Goal: Task Accomplishment & Management: Manage account settings

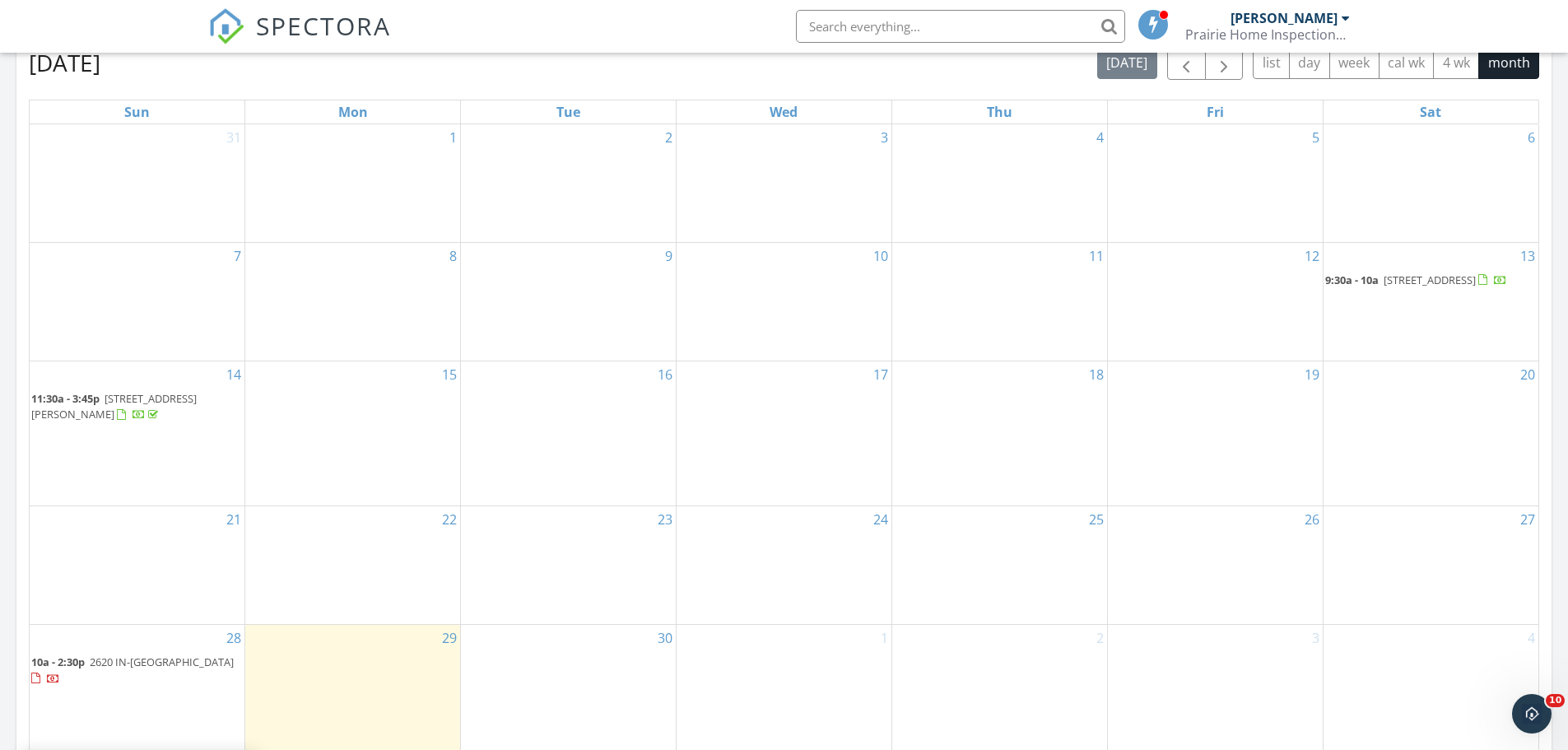
scroll to position [988, 0]
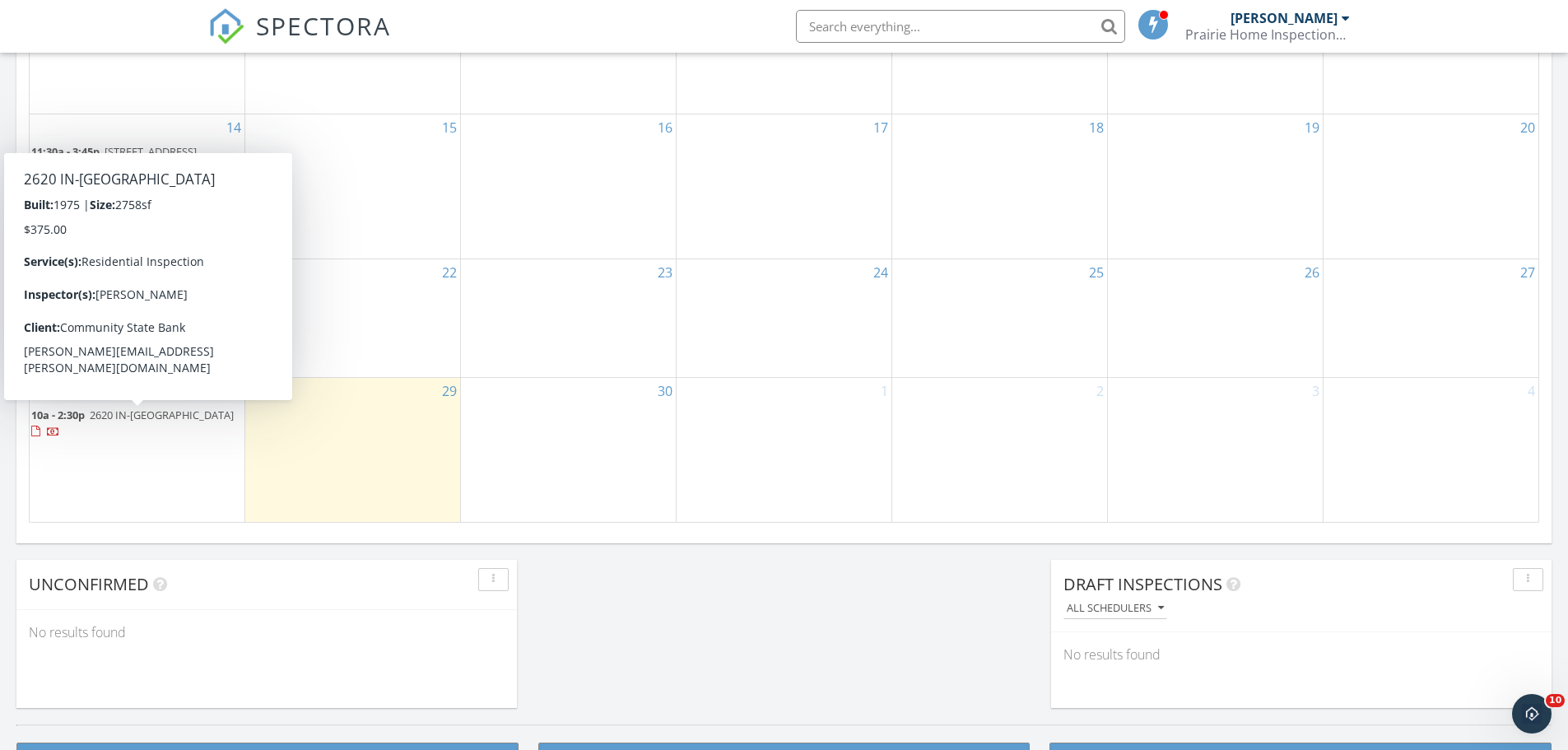
click at [140, 421] on span "2620 IN-16, Brook 47922" at bounding box center [162, 415] width 144 height 15
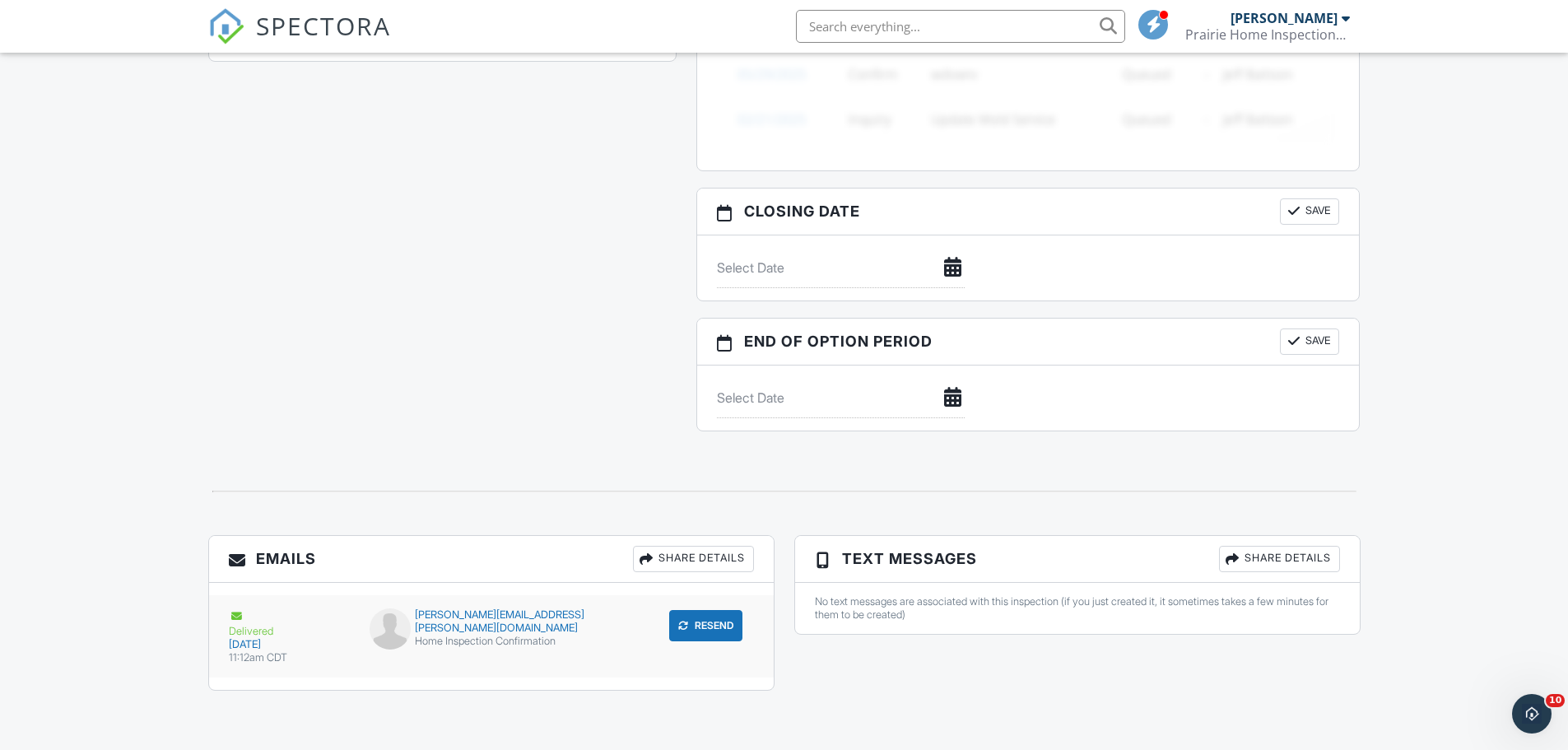
click at [697, 610] on button "Resend" at bounding box center [706, 626] width 73 height 32
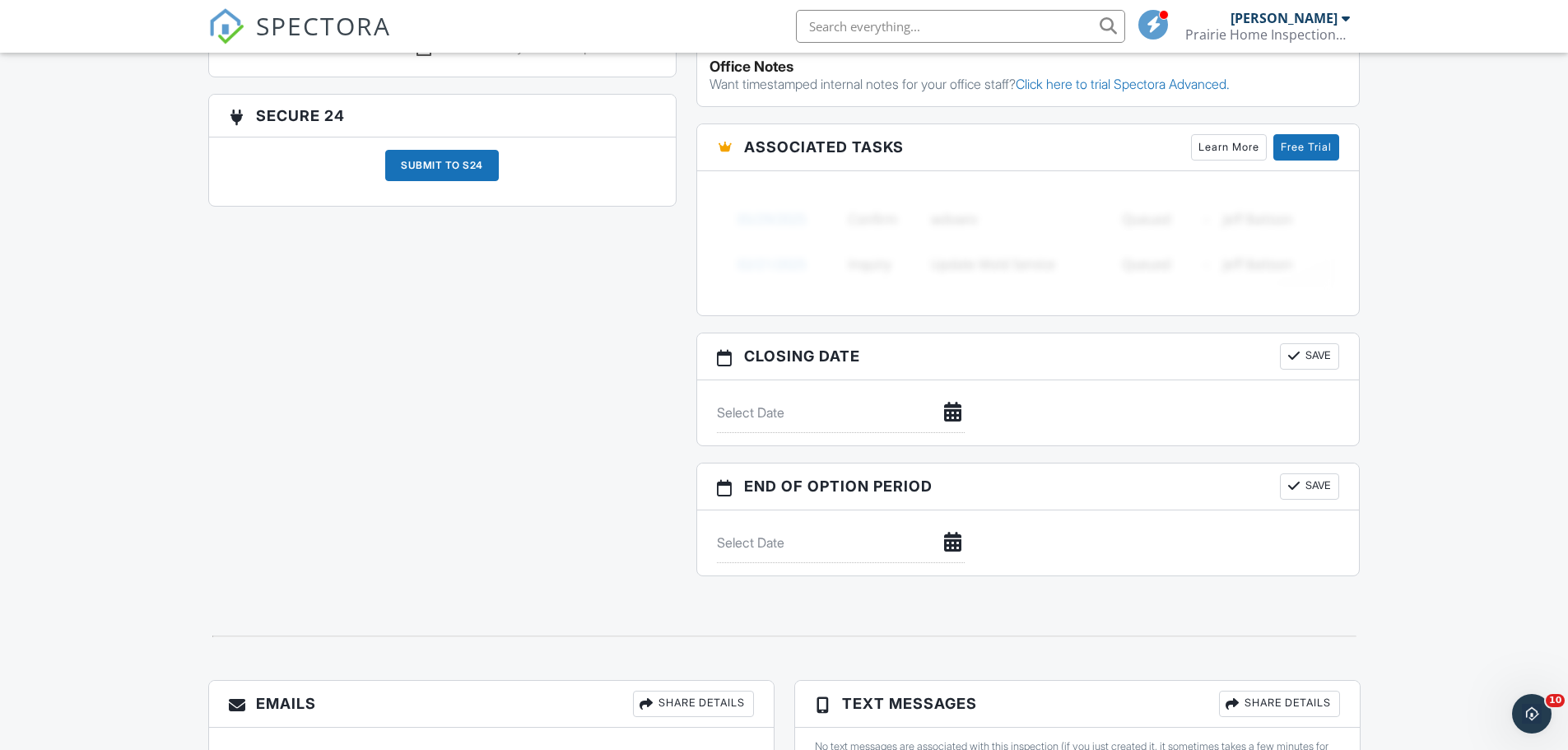
scroll to position [1443, 0]
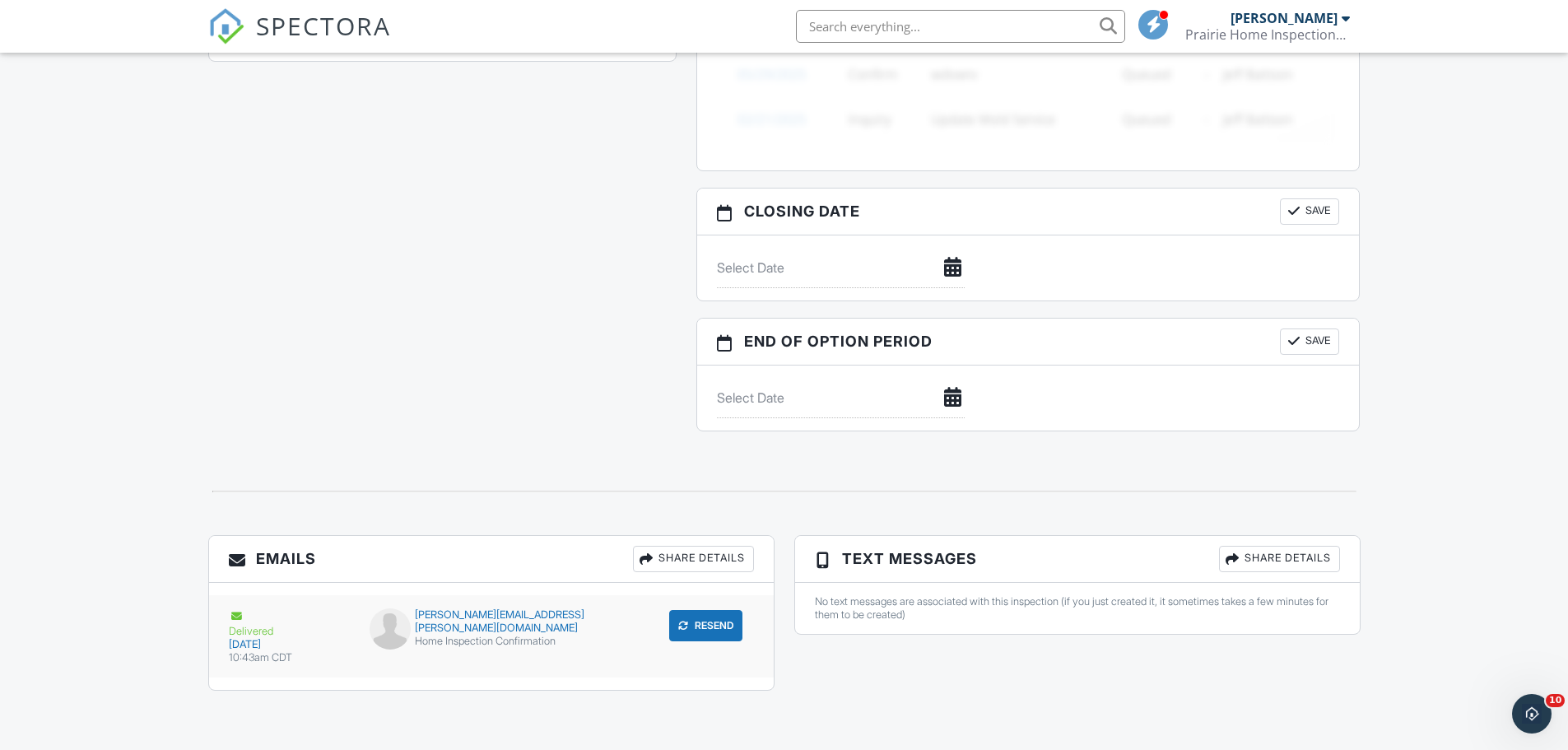
click at [412, 635] on div "[PERSON_NAME][EMAIL_ADDRESS][PERSON_NAME][DOMAIN_NAME]" at bounding box center [490, 622] width 242 height 27
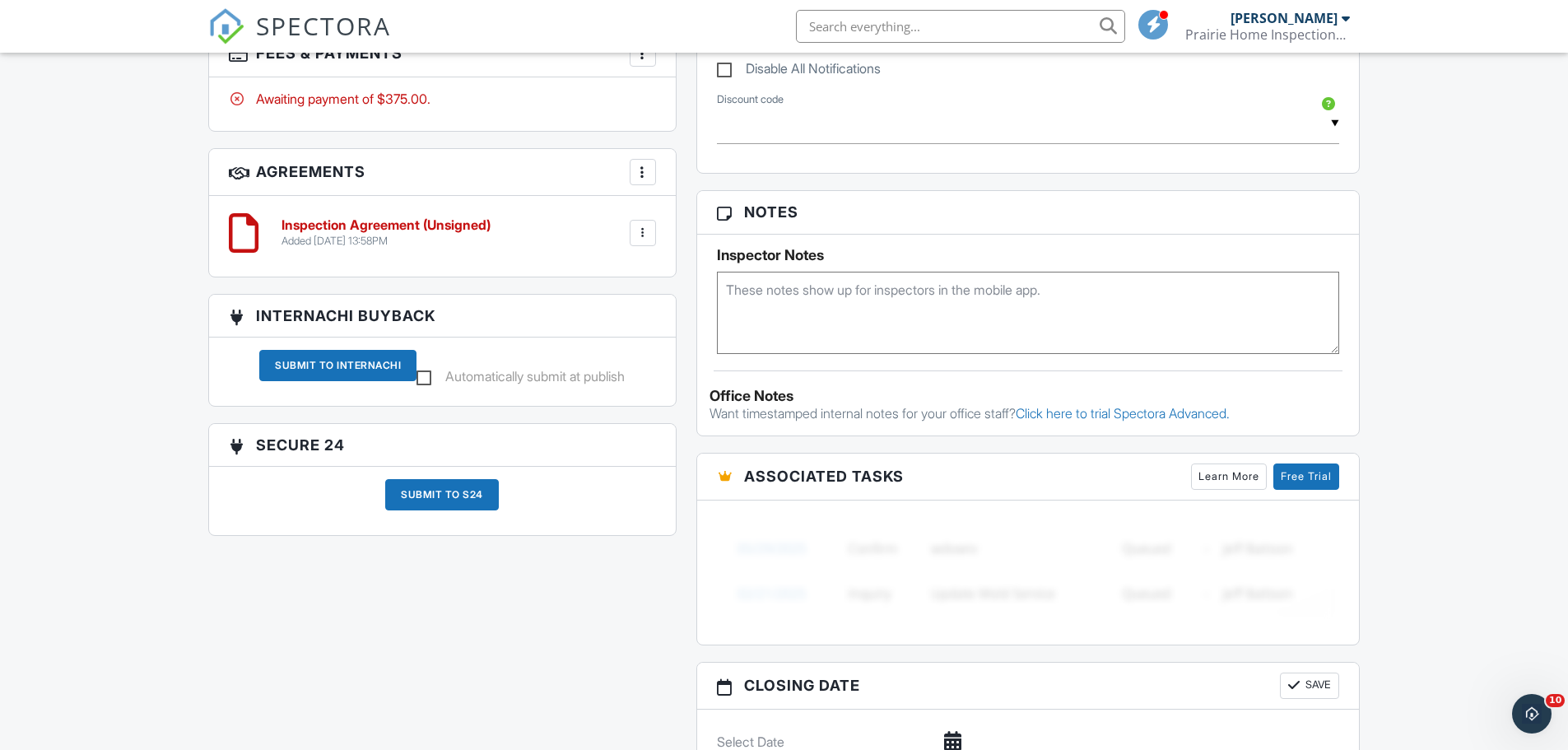
scroll to position [538, 0]
